Goal: Information Seeking & Learning: Learn about a topic

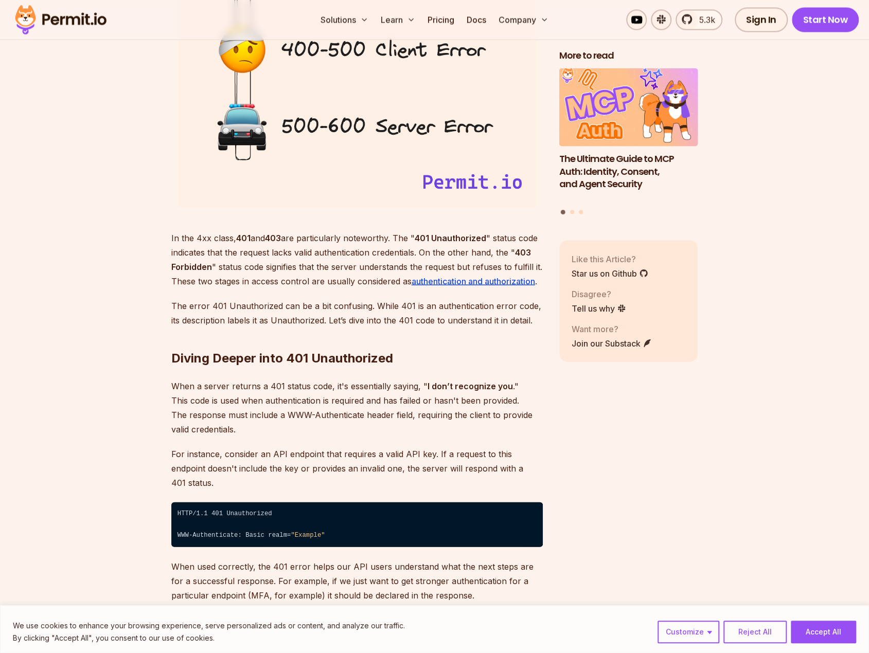
scroll to position [1338, 0]
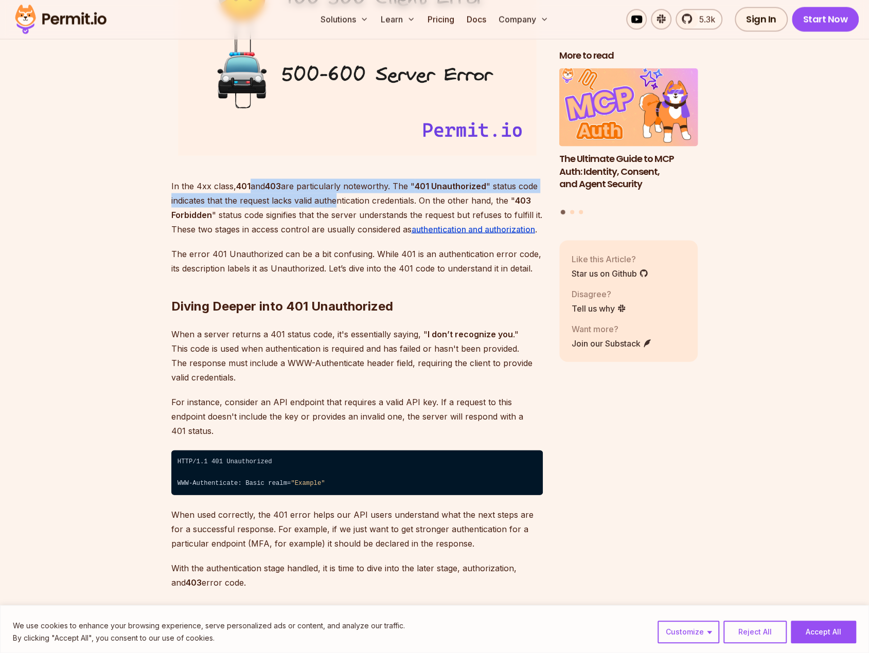
drag, startPoint x: 253, startPoint y: 179, endPoint x: 336, endPoint y: 196, distance: 85.2
click at [336, 196] on p "In the 4xx class, 401 and 403 are particularly noteworthy. The " 401 Unauthoriz…" at bounding box center [356, 208] width 371 height 58
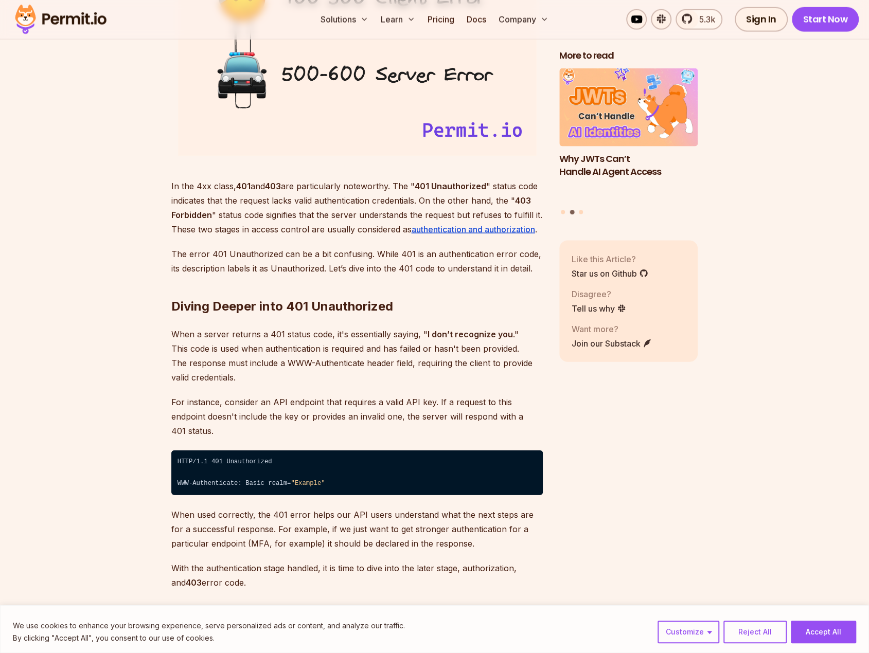
click at [204, 196] on p "In the 4xx class, 401 and 403 are particularly noteworthy. The " 401 Unauthoriz…" at bounding box center [356, 208] width 371 height 58
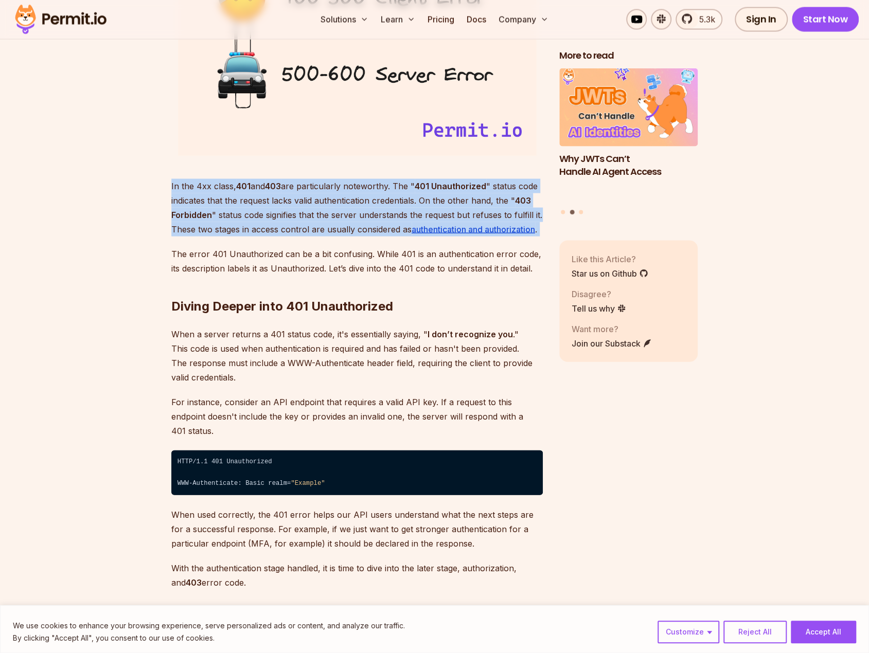
click at [204, 196] on p "In the 4xx class, 401 and 403 are particularly noteworthy. The " 401 Unauthoriz…" at bounding box center [356, 208] width 371 height 58
click at [230, 203] on p "In the 4xx class, 401 and 403 are particularly noteworthy. The " 401 Unauthoriz…" at bounding box center [356, 208] width 371 height 58
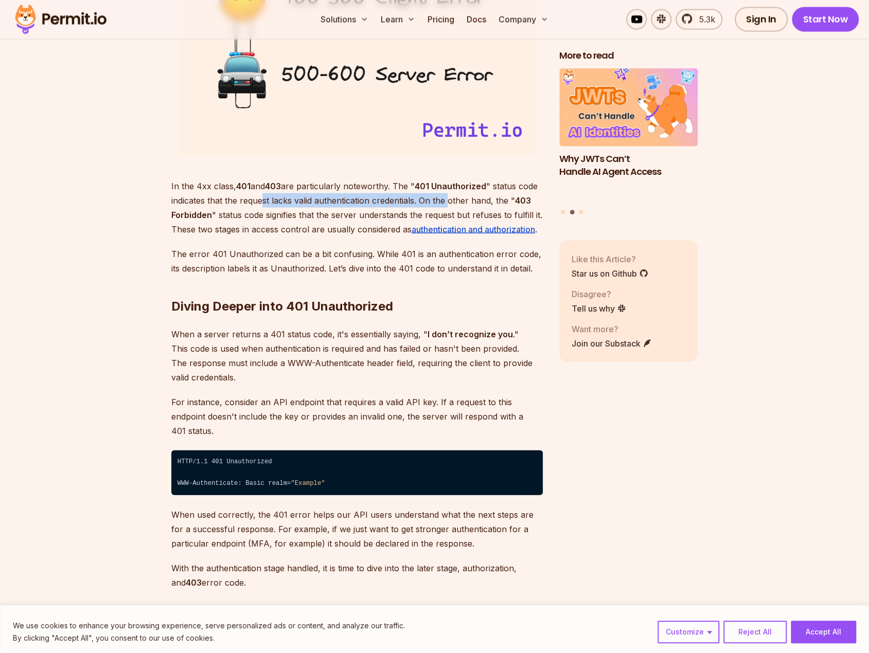
drag, startPoint x: 268, startPoint y: 199, endPoint x: 464, endPoint y: 201, distance: 196.5
click at [449, 201] on p "In the 4xx class, 401 and 403 are particularly noteworthy. The " 401 Unauthoriz…" at bounding box center [356, 208] width 371 height 58
click at [479, 201] on p "In the 4xx class, 401 and 403 are particularly noteworthy. The " 401 Unauthoriz…" at bounding box center [356, 208] width 371 height 58
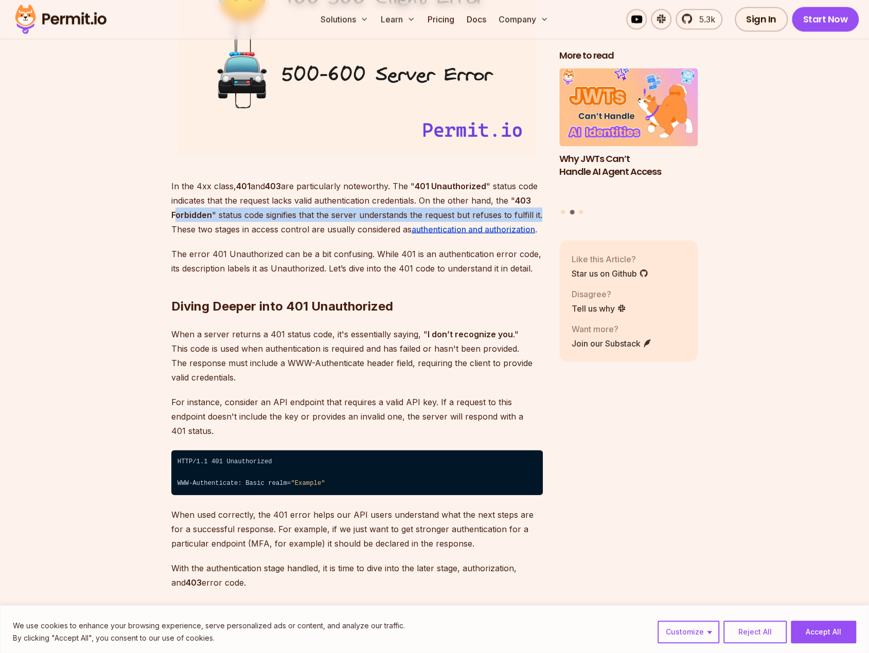
drag, startPoint x: 182, startPoint y: 216, endPoint x: 541, endPoint y: 210, distance: 359.2
click at [541, 210] on p "In the 4xx class, 401 and 403 are particularly noteworthy. The " 401 Unauthoriz…" at bounding box center [356, 208] width 371 height 58
click at [243, 219] on p "In the 4xx class, 401 and 403 are particularly noteworthy. The " 401 Unauthoriz…" at bounding box center [356, 208] width 371 height 58
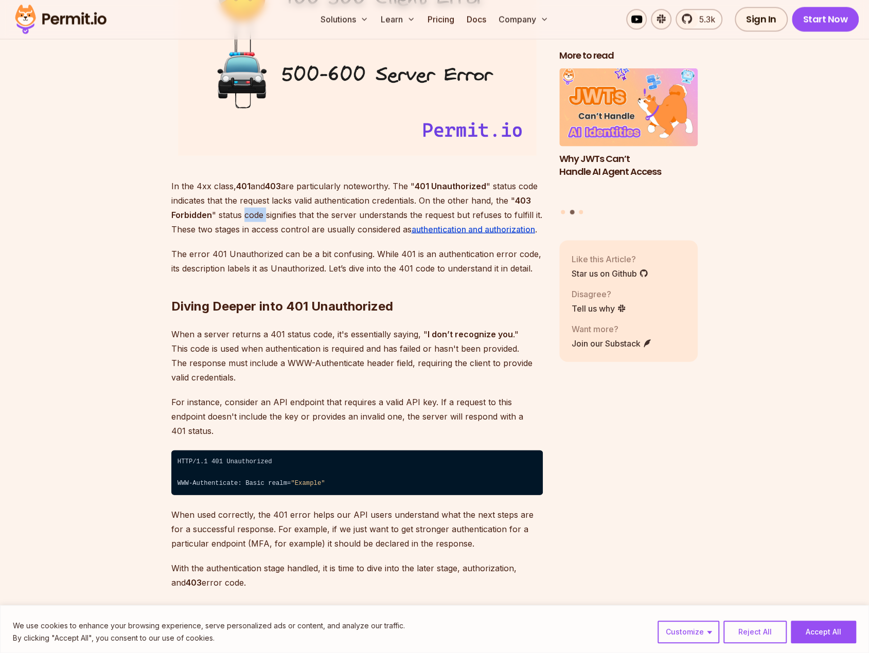
click at [243, 219] on p "In the 4xx class, 401 and 403 are particularly noteworthy. The " 401 Unauthoriz…" at bounding box center [356, 208] width 371 height 58
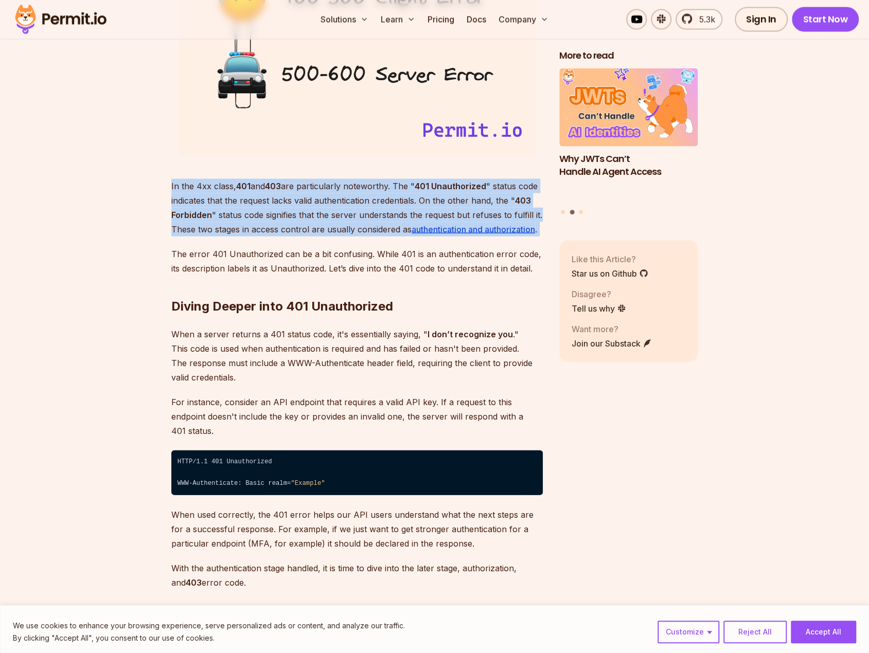
click at [243, 219] on p "In the 4xx class, 401 and 403 are particularly noteworthy. The " 401 Unauthoriz…" at bounding box center [356, 208] width 371 height 58
click at [246, 214] on p "In the 4xx class, 401 and 403 are particularly noteworthy. The " 401 Unauthoriz…" at bounding box center [356, 208] width 371 height 58
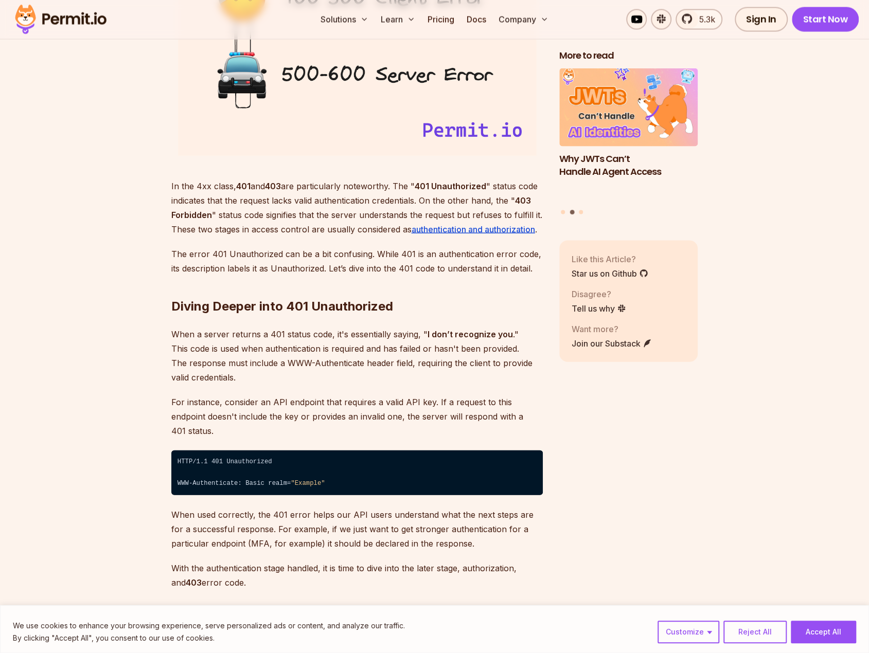
click at [191, 220] on p "In the 4xx class, 401 and 403 are particularly noteworthy. The " 401 Unauthoriz…" at bounding box center [356, 208] width 371 height 58
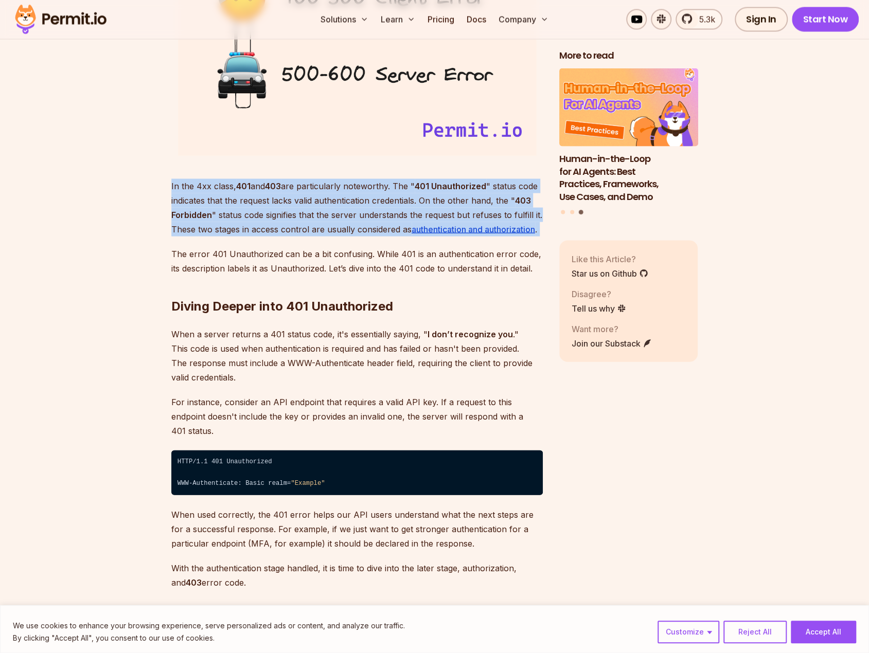
click at [191, 220] on p "In the 4xx class, 401 and 403 are particularly noteworthy. The " 401 Unauthoriz…" at bounding box center [356, 208] width 371 height 58
click at [201, 227] on p "In the 4xx class, 401 and 403 are particularly noteworthy. The " 401 Unauthoriz…" at bounding box center [356, 208] width 371 height 58
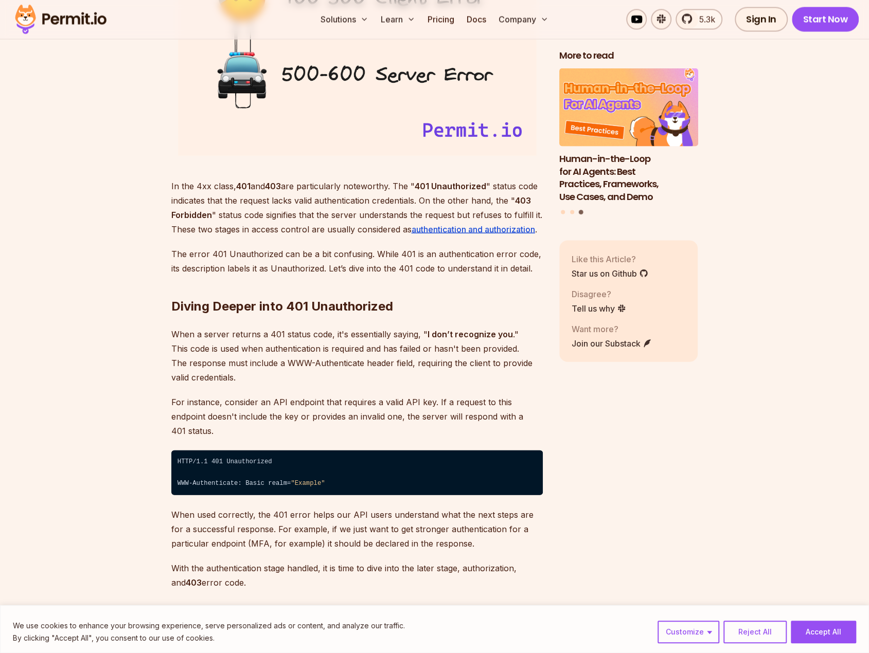
click at [299, 351] on p "When a server returns a 401 status code, it's essentially saying, " I don’t rec…" at bounding box center [356, 356] width 371 height 58
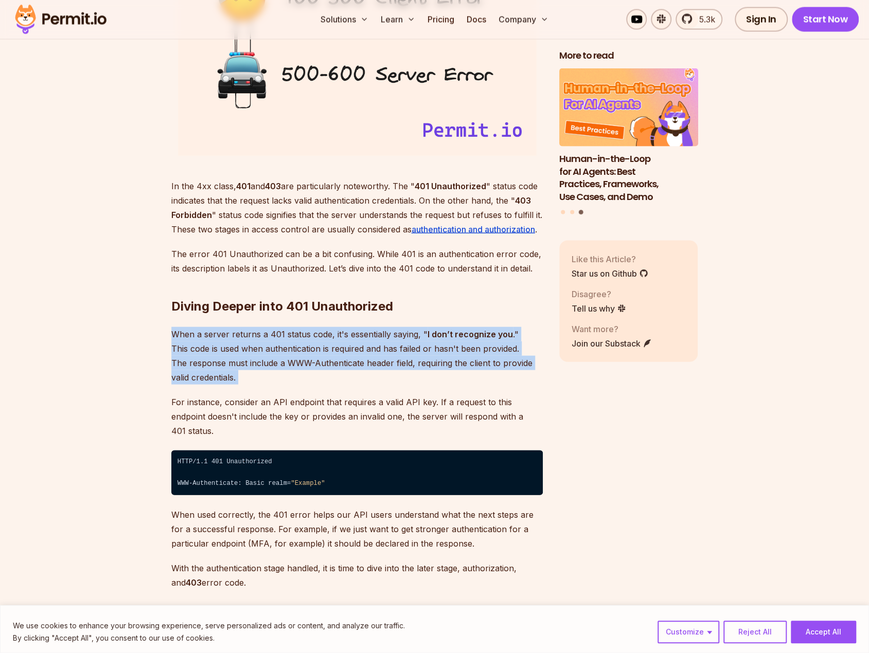
click at [299, 351] on p "When a server returns a 401 status code, it's essentially saying, " I don’t rec…" at bounding box center [356, 356] width 371 height 58
drag, startPoint x: 291, startPoint y: 381, endPoint x: 283, endPoint y: 375, distance: 9.6
click at [291, 381] on p "When a server returns a 401 status code, it's essentially saying, " I don’t rec…" at bounding box center [356, 356] width 371 height 58
click at [207, 345] on p "When a server returns a 401 status code, it's essentially saying, " I don’t rec…" at bounding box center [356, 356] width 371 height 58
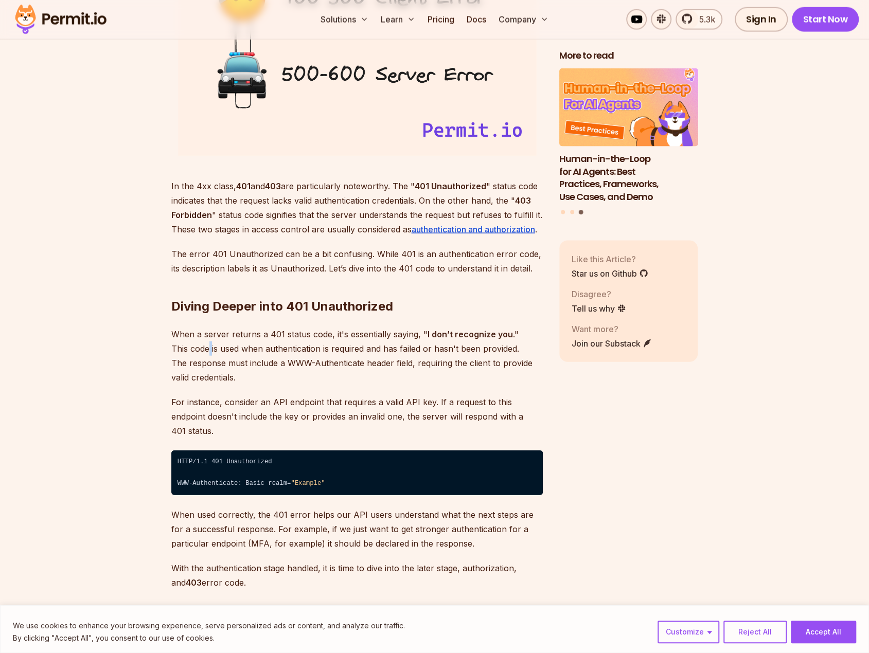
click at [207, 345] on p "When a server returns a 401 status code, it's essentially saying, " I don’t rec…" at bounding box center [356, 356] width 371 height 58
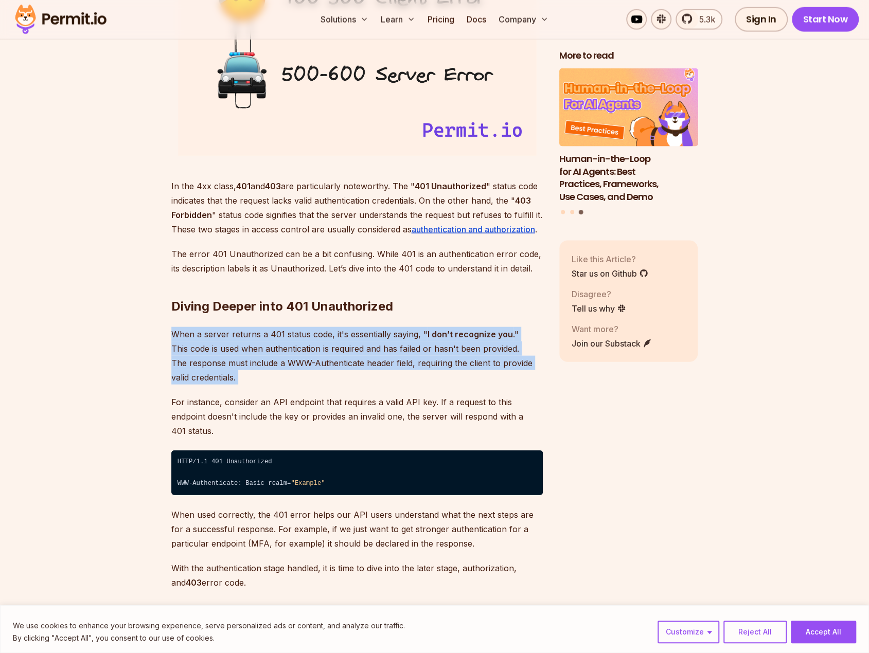
click at [207, 345] on p "When a server returns a 401 status code, it's essentially saying, " I don’t rec…" at bounding box center [356, 356] width 371 height 58
click at [216, 356] on p "When a server returns a 401 status code, it's essentially saying, " I don’t rec…" at bounding box center [356, 356] width 371 height 58
click at [223, 334] on p "When a server returns a 401 status code, it's essentially saying, " I don’t rec…" at bounding box center [356, 356] width 371 height 58
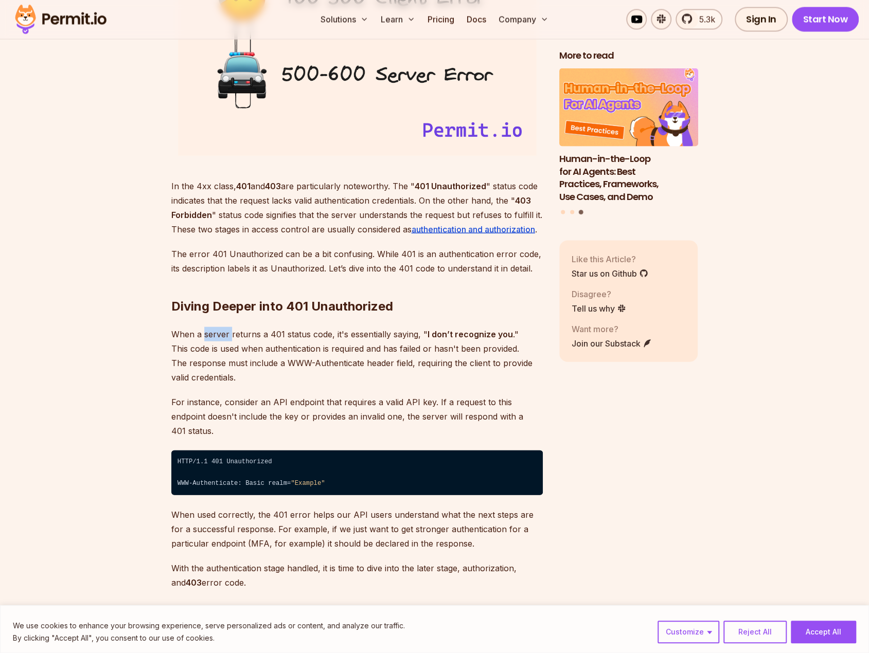
click at [223, 334] on p "When a server returns a 401 status code, it's essentially saying, " I don’t rec…" at bounding box center [356, 356] width 371 height 58
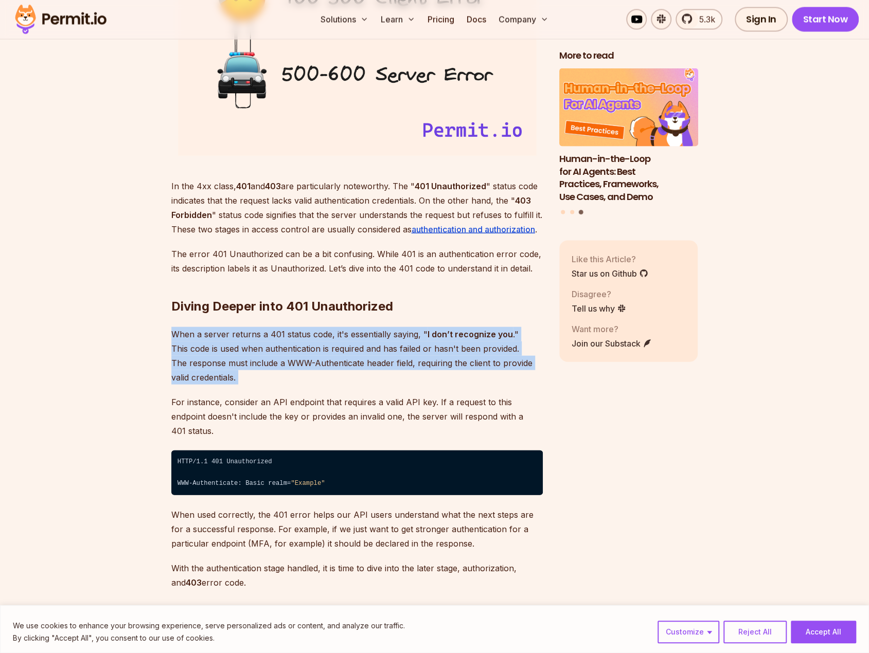
click at [223, 334] on p "When a server returns a 401 status code, it's essentially saying, " I don’t rec…" at bounding box center [356, 356] width 371 height 58
click at [227, 361] on p "When a server returns a 401 status code, it's essentially saying, " I don’t rec…" at bounding box center [356, 356] width 371 height 58
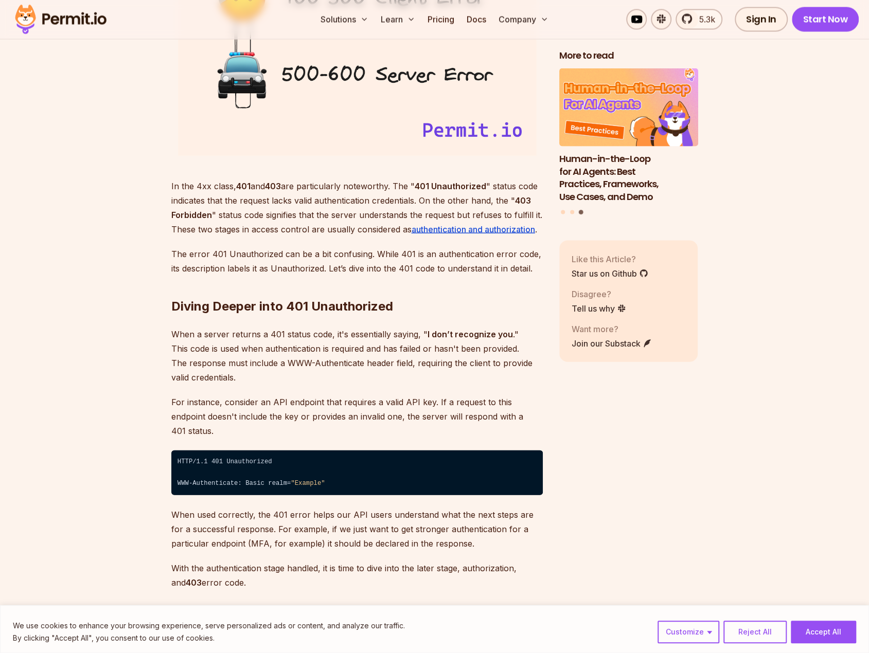
click at [261, 354] on p "When a server returns a 401 status code, it's essentially saying, " I don’t rec…" at bounding box center [356, 356] width 371 height 58
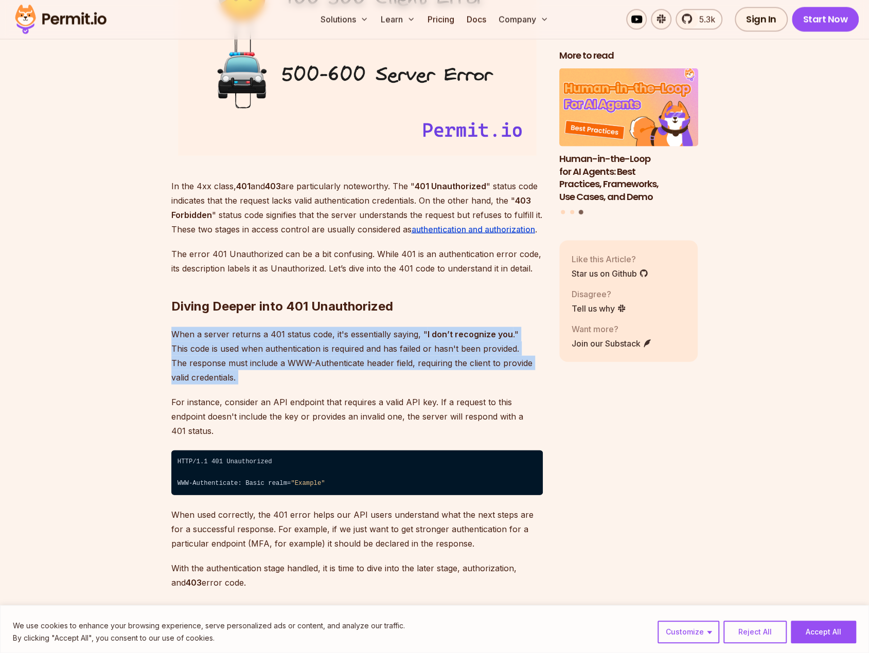
click at [261, 354] on p "When a server returns a 401 status code, it's essentially saying, " I don’t rec…" at bounding box center [356, 356] width 371 height 58
click at [272, 373] on p "When a server returns a 401 status code, it's essentially saying, " I don’t rec…" at bounding box center [356, 356] width 371 height 58
drag, startPoint x: 247, startPoint y: 385, endPoint x: 171, endPoint y: 336, distance: 90.0
click at [185, 346] on p "When a server returns a 401 status code, it's essentially saying, " I don’t rec…" at bounding box center [356, 356] width 371 height 58
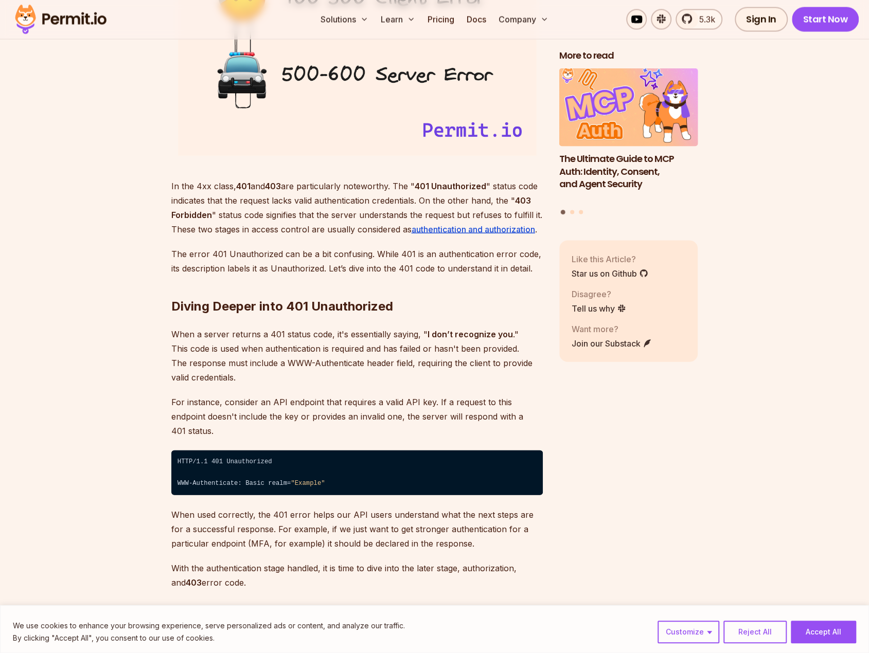
click at [283, 357] on p "When a server returns a 401 status code, it's essentially saying, " I don’t rec…" at bounding box center [356, 356] width 371 height 58
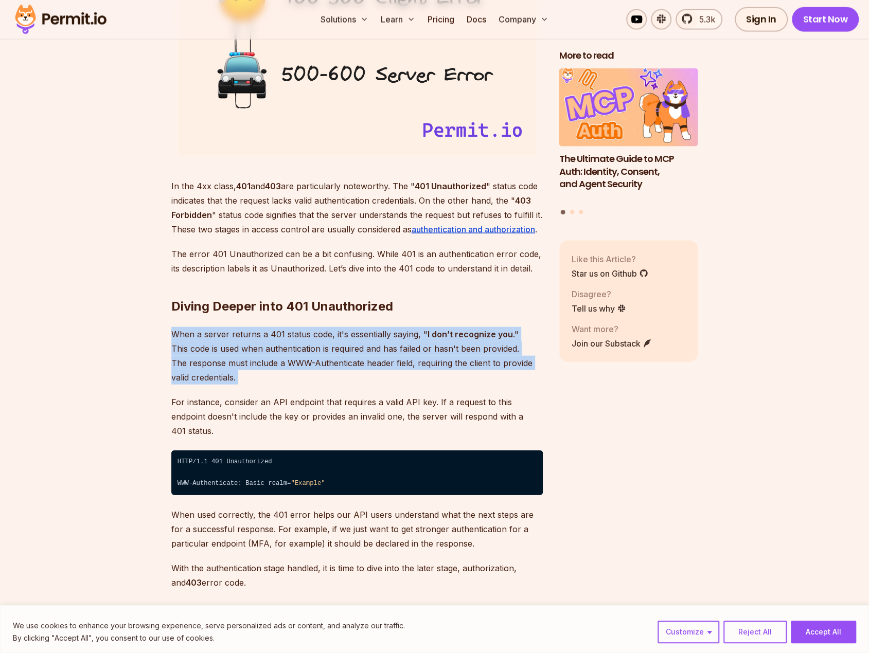
click at [283, 357] on p "When a server returns a 401 status code, it's essentially saying, " I don’t rec…" at bounding box center [356, 356] width 371 height 58
click at [295, 336] on p "When a server returns a 401 status code, it's essentially saying, " I don’t rec…" at bounding box center [356, 356] width 371 height 58
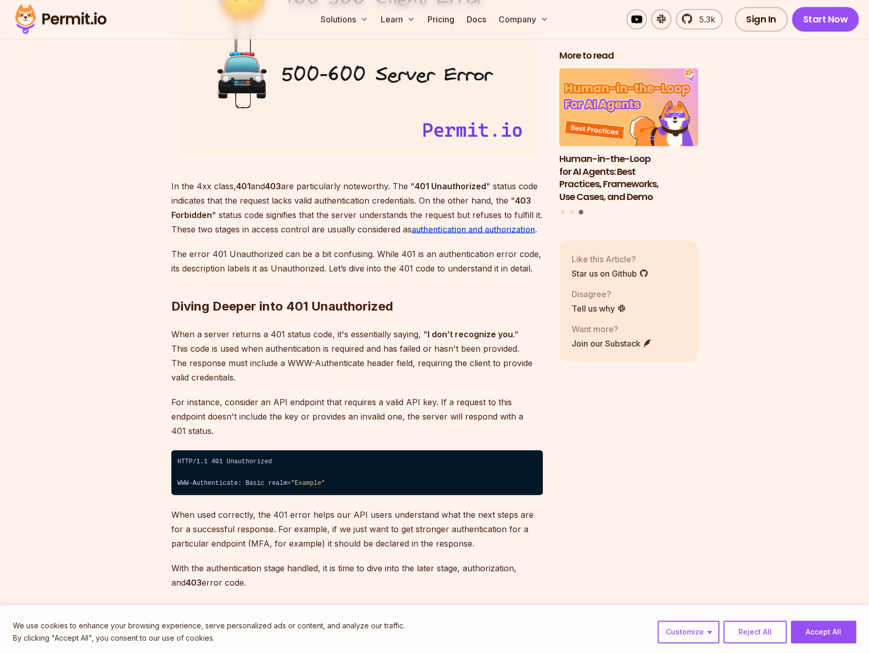
click at [261, 305] on h2 "Diving Deeper into 401 Unauthorized" at bounding box center [356, 286] width 371 height 58
click at [360, 308] on h2 "Diving Deeper into 401 Unauthorized" at bounding box center [356, 286] width 371 height 58
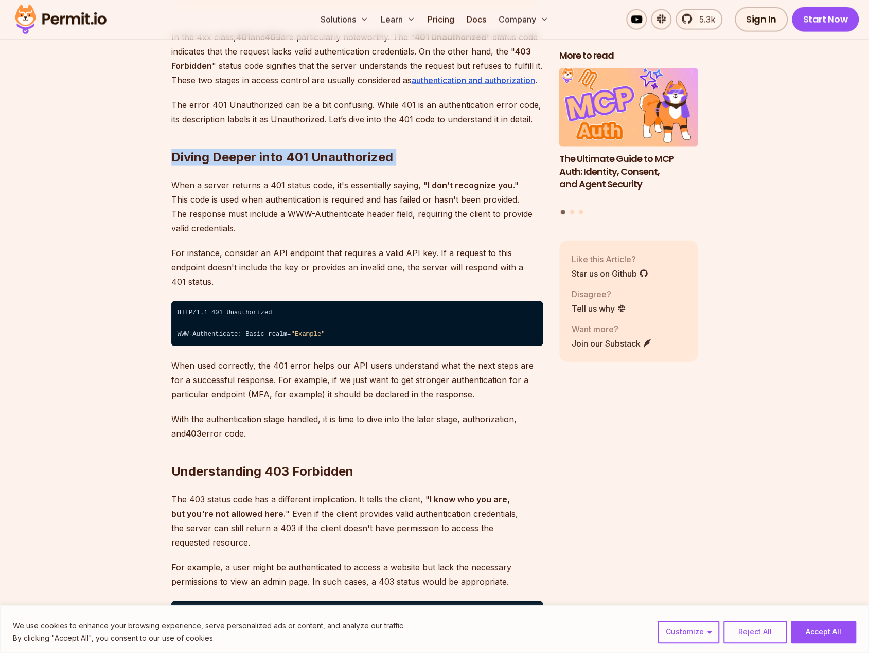
scroll to position [1595, 0]
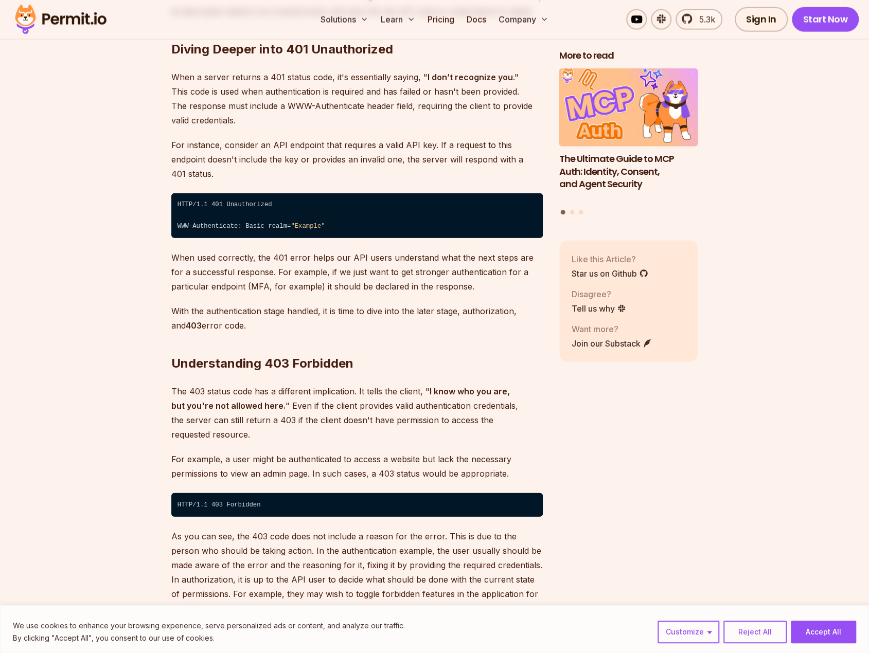
click at [234, 304] on p "With the authentication stage handled, it is time to dive into the later stage,…" at bounding box center [356, 318] width 371 height 29
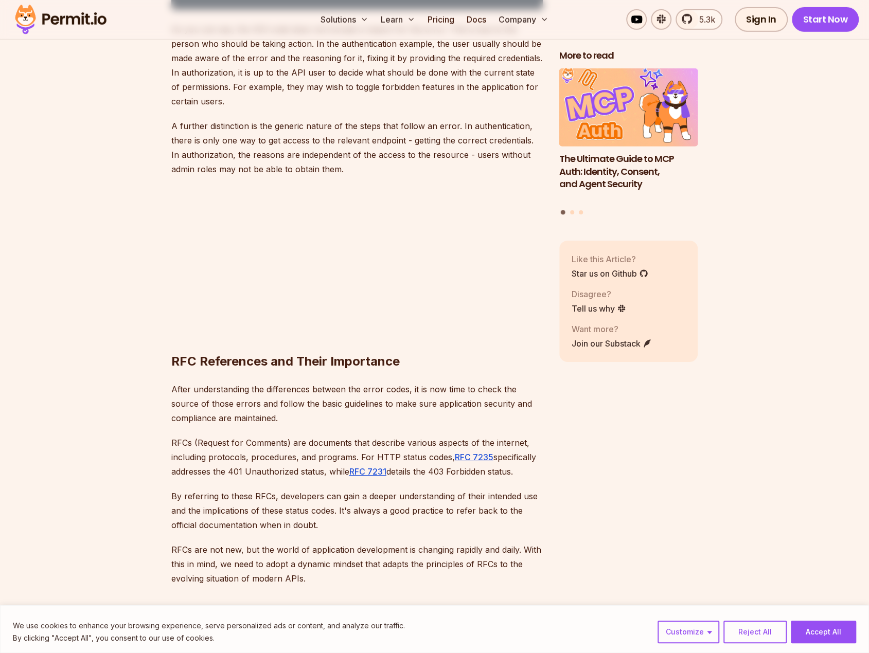
scroll to position [2109, 0]
